Goal: Information Seeking & Learning: Compare options

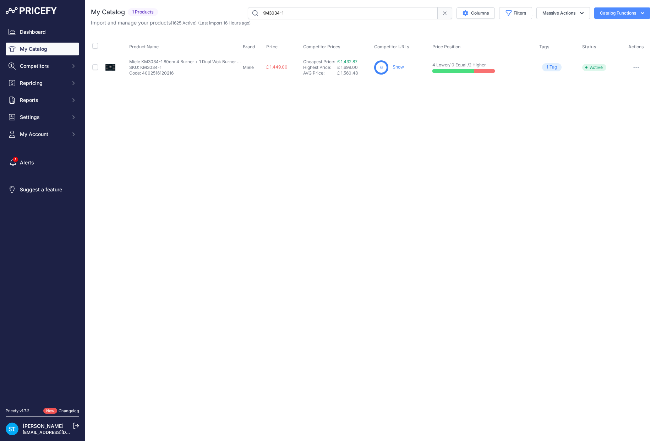
click at [273, 9] on input "KM3034-1" at bounding box center [343, 13] width 190 height 12
paste input "DGM7440-OBBL"
type input "DGM7440-OBBL"
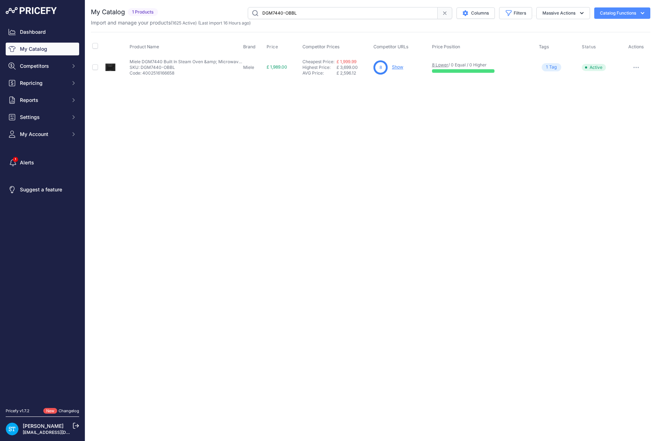
drag, startPoint x: 414, startPoint y: 93, endPoint x: 400, endPoint y: 75, distance: 22.7
click at [412, 90] on div "Close You are not connected to the internet." at bounding box center [370, 220] width 571 height 441
click at [396, 66] on link "Show" at bounding box center [397, 66] width 11 height 5
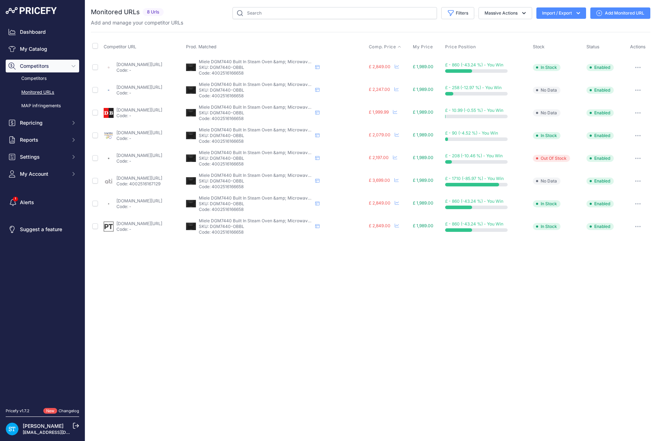
click at [396, 45] on span "Comp. Price" at bounding box center [382, 47] width 27 height 6
